Goal: Navigation & Orientation: Find specific page/section

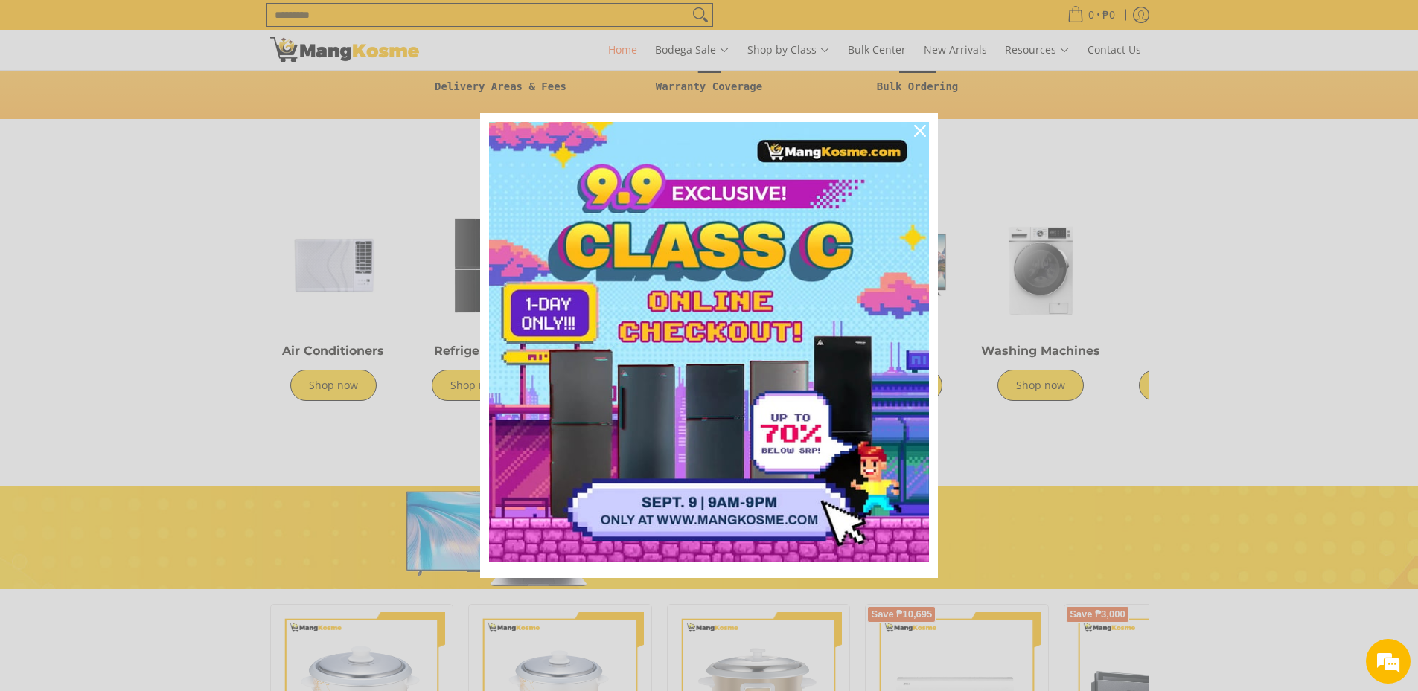
scroll to position [0, 1183]
click at [525, 89] on div "Marketing offer form" at bounding box center [709, 345] width 1418 height 691
click at [927, 132] on div "Close" at bounding box center [920, 131] width 24 height 24
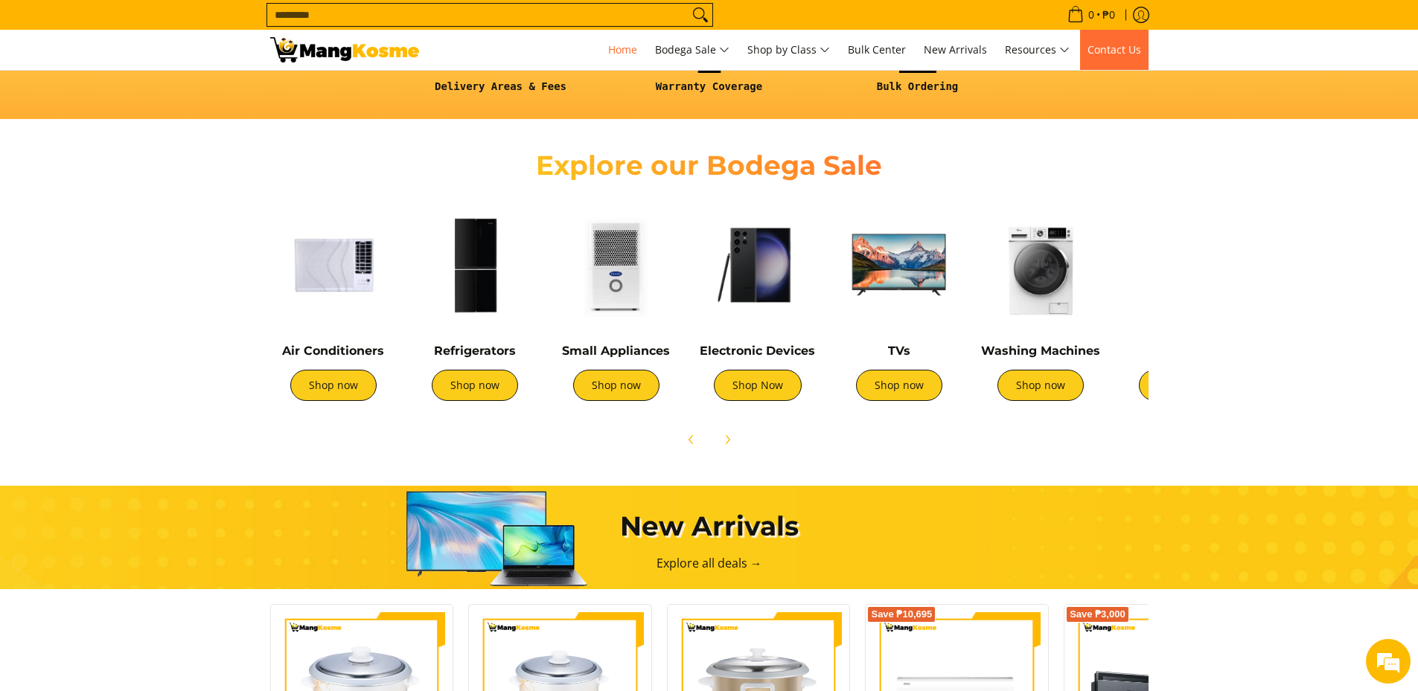
scroll to position [0, 1775]
click at [1107, 58] on link "Contact Us" at bounding box center [1114, 50] width 68 height 40
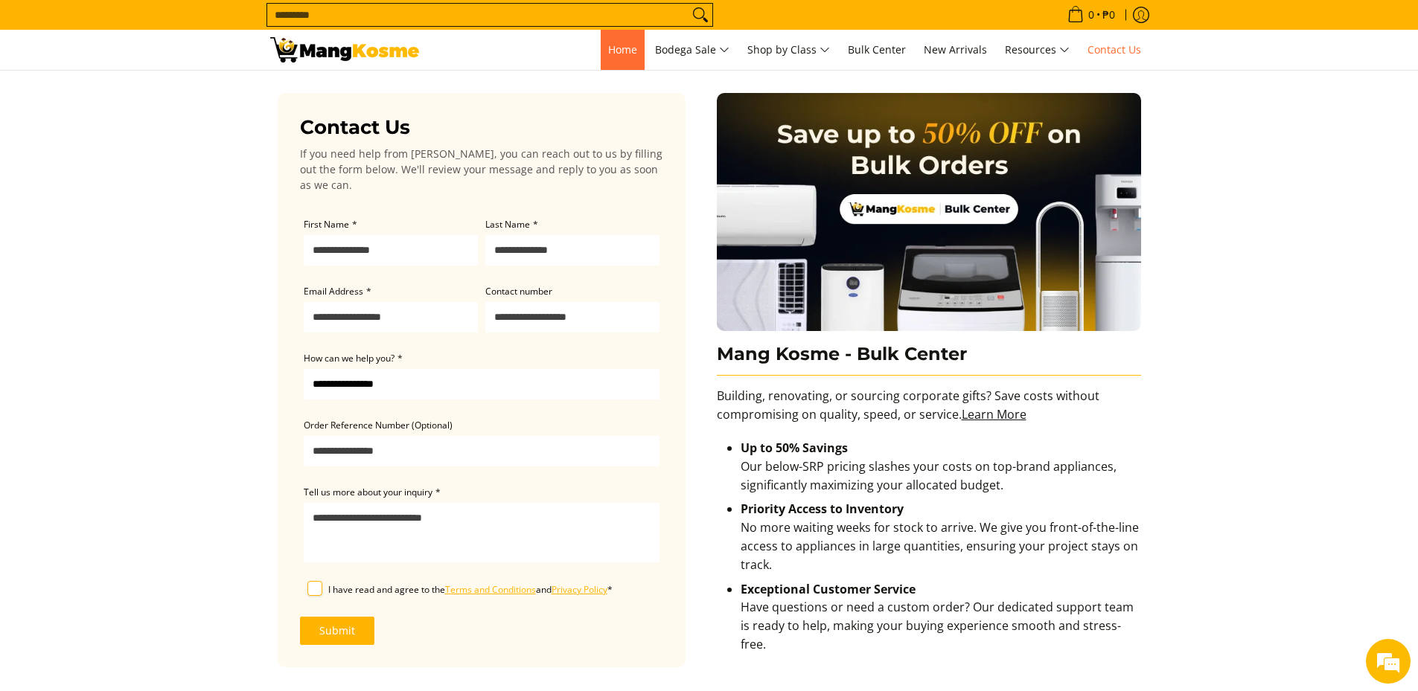
click at [608, 54] on span "Home" at bounding box center [622, 49] width 29 height 14
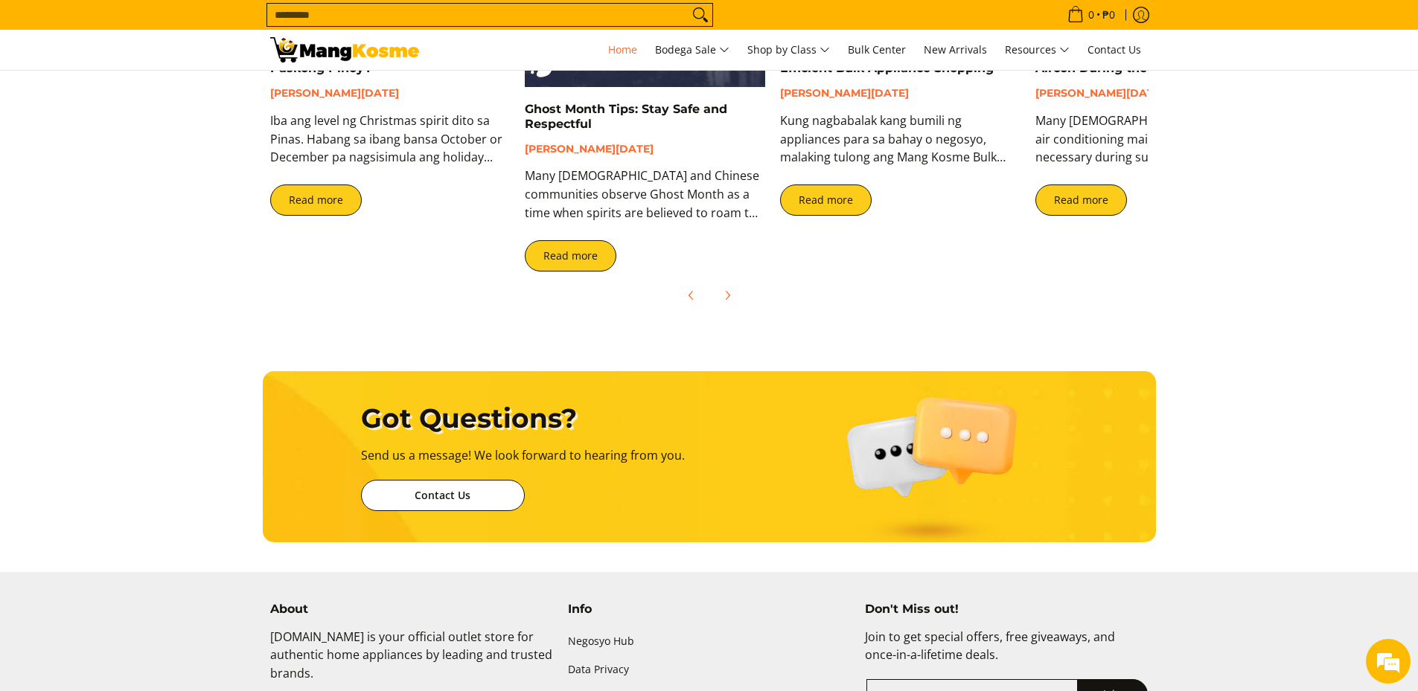
scroll to position [2954, 0]
